Goal: Task Accomplishment & Management: Manage account settings

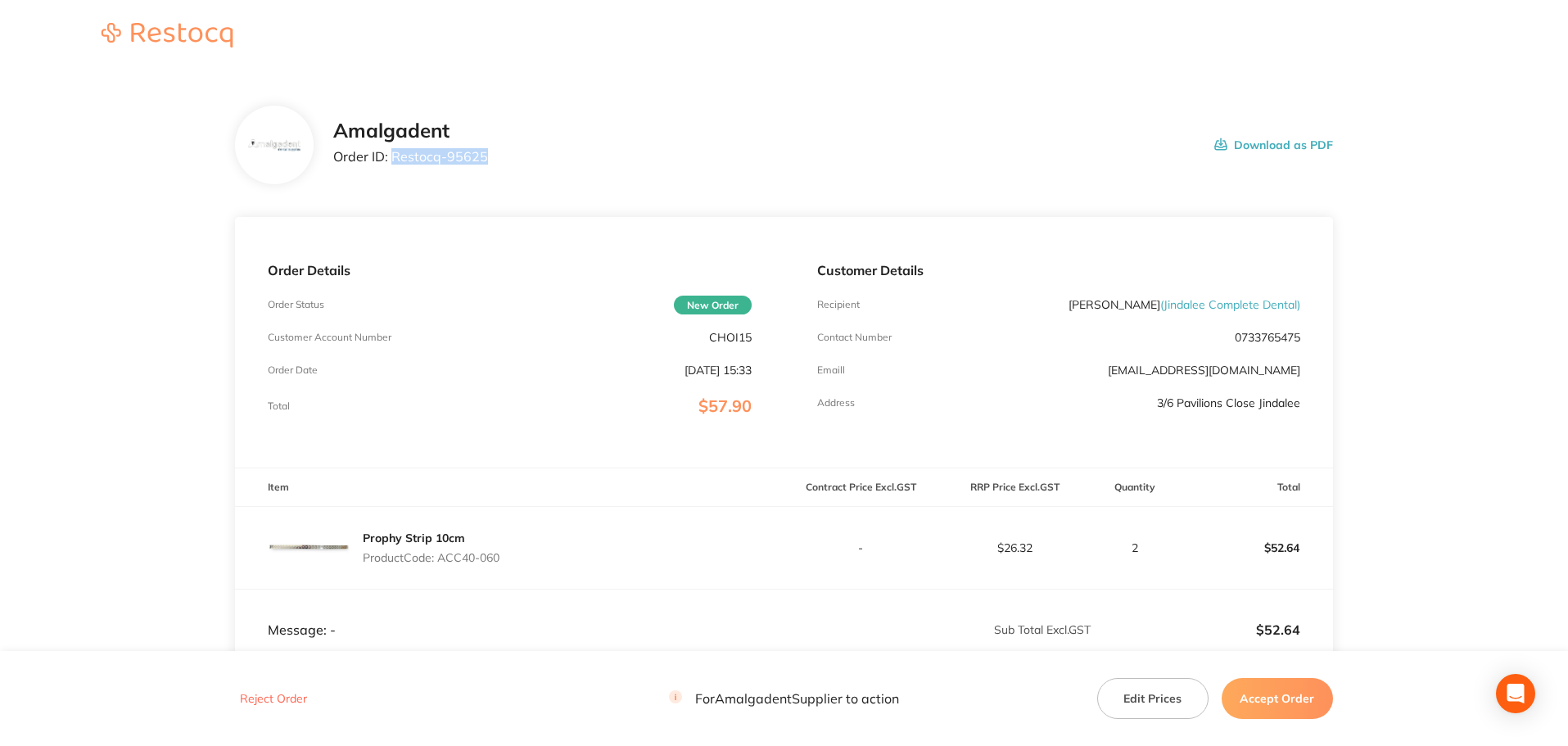
drag, startPoint x: 496, startPoint y: 160, endPoint x: 390, endPoint y: 154, distance: 106.2
click at [390, 154] on div "Amalgadent Order ID: Restocq- 95625 Download as PDF" at bounding box center [832, 145] width 999 height 51
copy p "Restocq- 95625"
click at [1429, 316] on main "Amalgadent Order ID: Restocq- 95625 Download as PDF Order Details Order Status …" at bounding box center [784, 483] width 1568 height 822
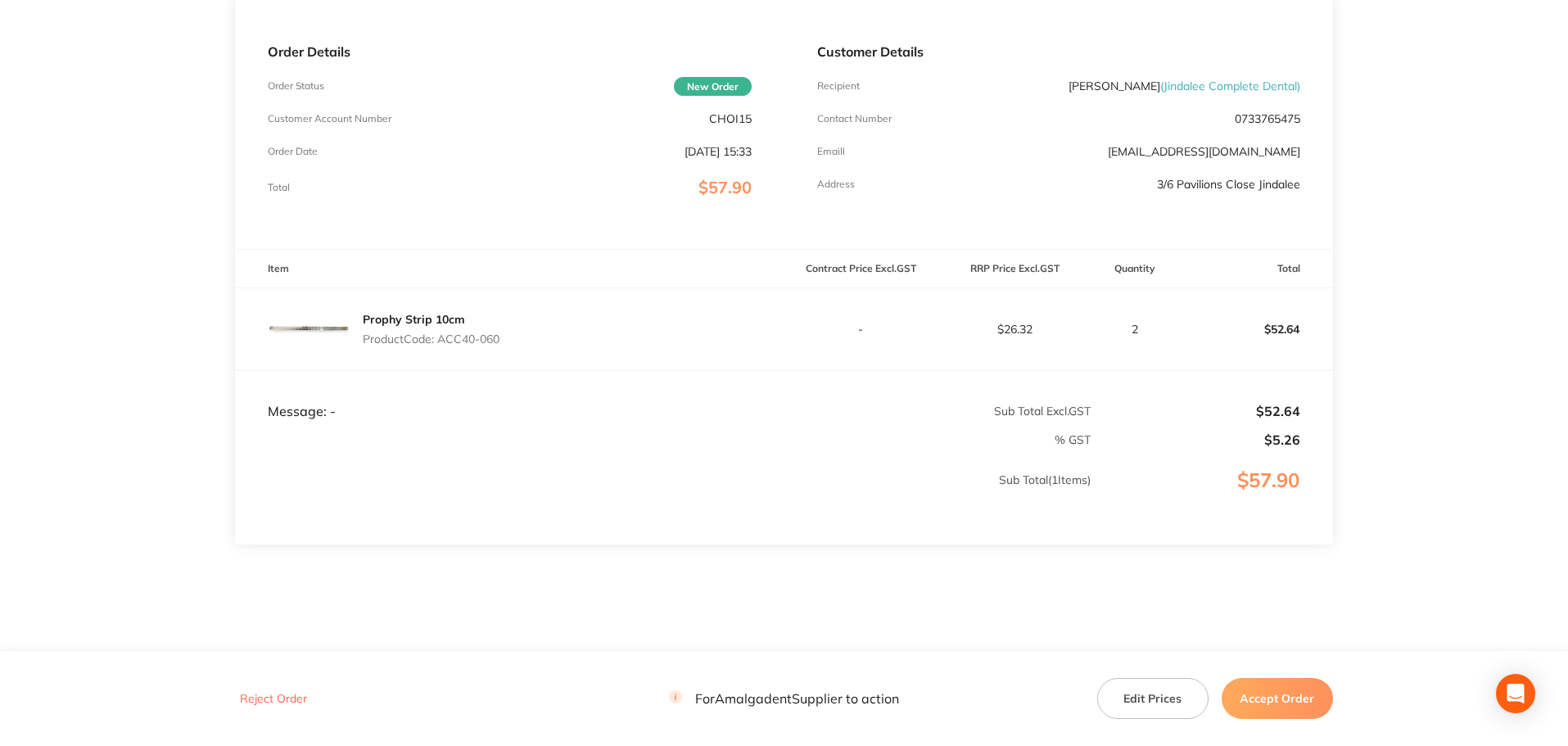
drag, startPoint x: 519, startPoint y: 344, endPoint x: 442, endPoint y: 340, distance: 77.1
click at [442, 340] on div "Prophy Strip 10cm Product Code: ACC40-060" at bounding box center [509, 329] width 548 height 82
copy p "ACC40-060"
click at [1278, 703] on button "Accept Order" at bounding box center [1277, 698] width 112 height 41
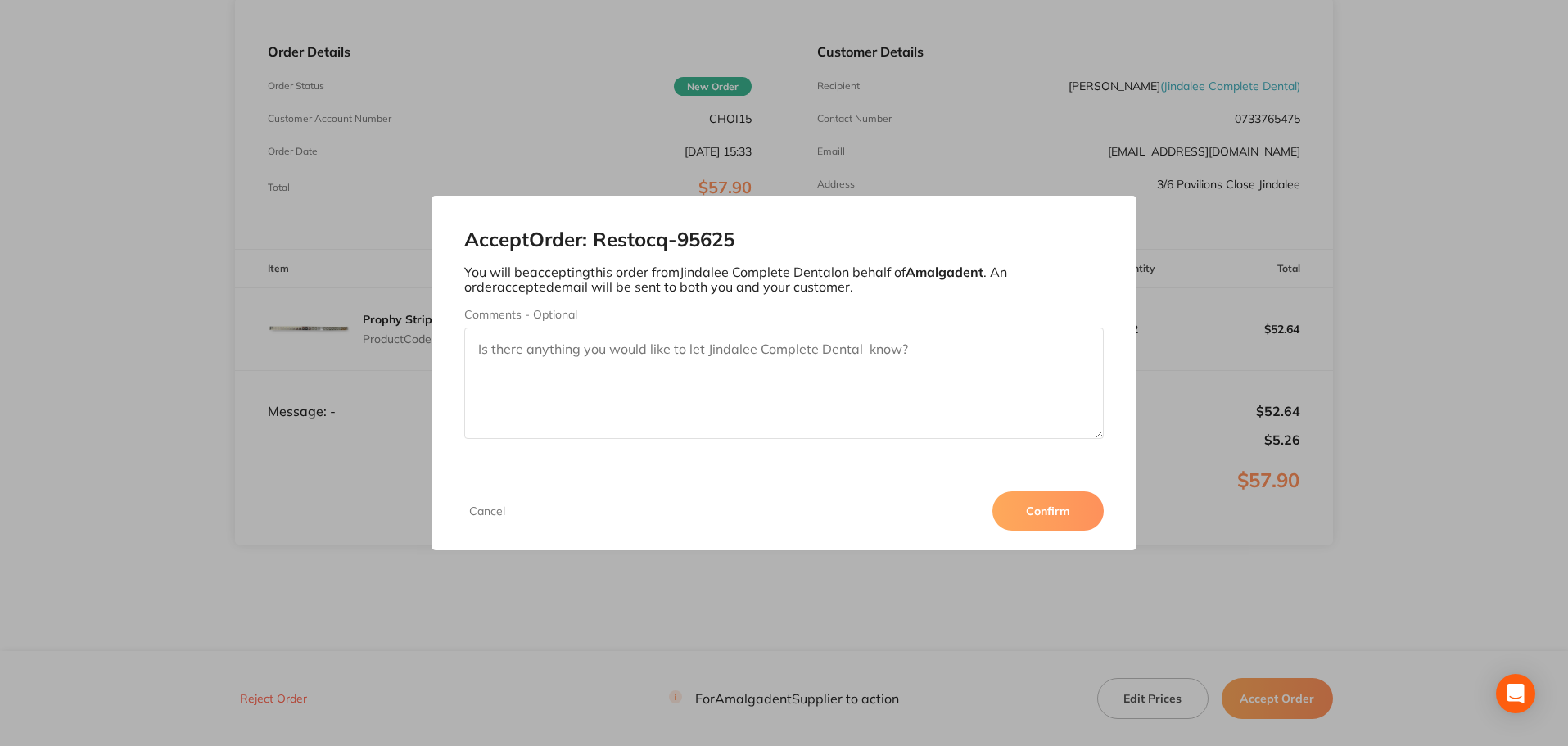
click at [1029, 516] on button "Confirm" at bounding box center [1047, 511] width 112 height 40
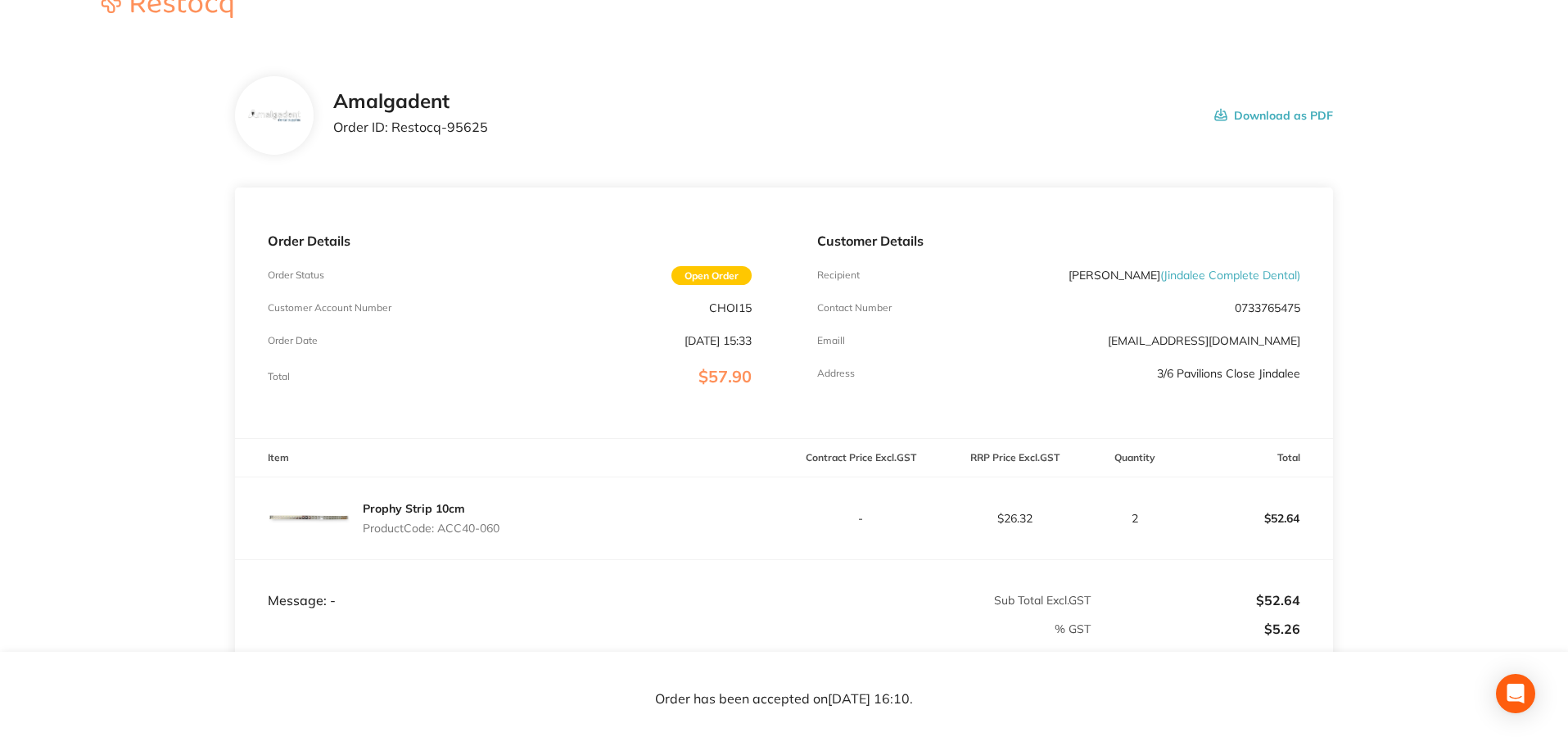
scroll to position [0, 0]
